Goal: Task Accomplishment & Management: Manage account settings

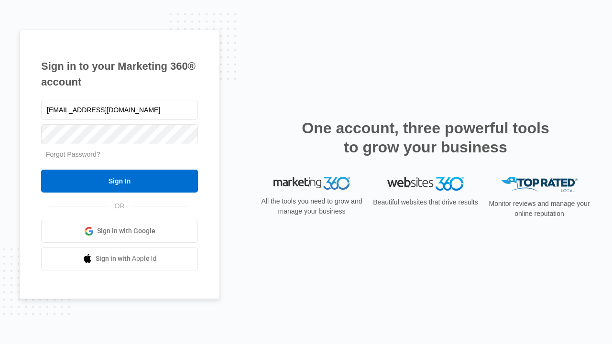
type input "[EMAIL_ADDRESS][DOMAIN_NAME]"
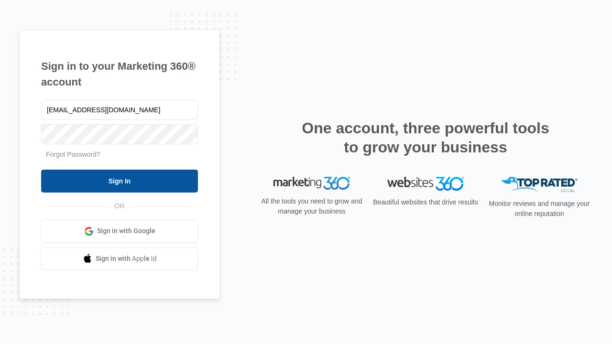
click at [119, 181] on input "Sign In" at bounding box center [119, 181] width 157 height 23
